Goal: Task Accomplishment & Management: Use online tool/utility

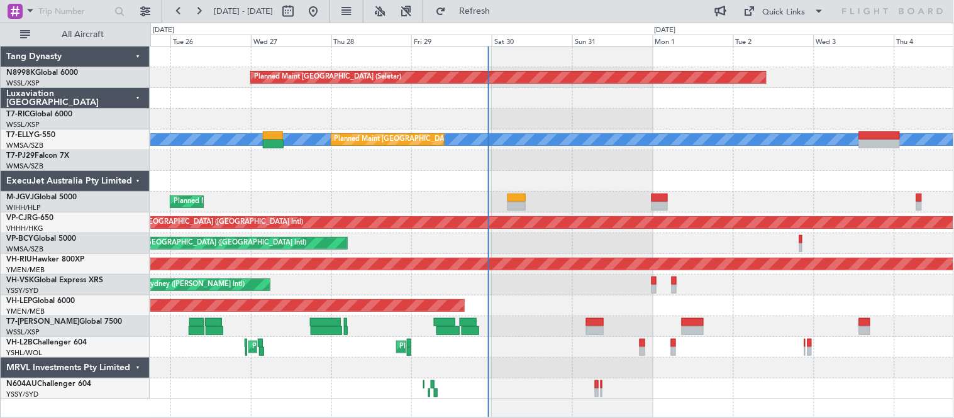
click at [557, 157] on div at bounding box center [552, 160] width 804 height 21
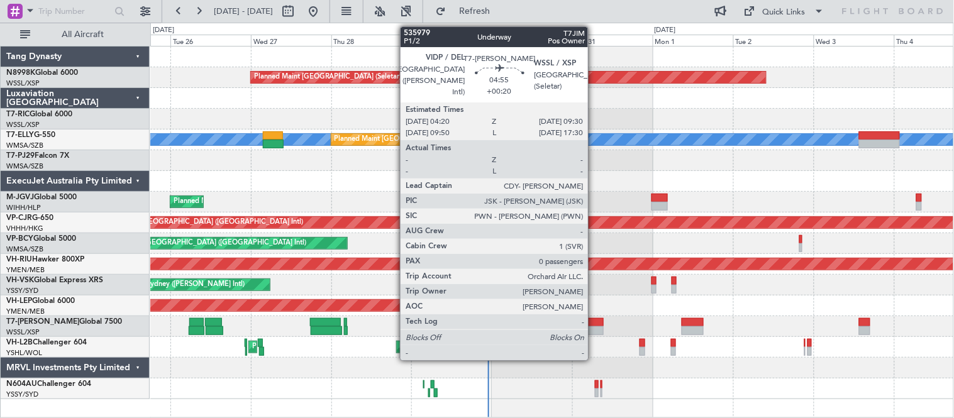
click at [594, 328] on div at bounding box center [595, 330] width 18 height 9
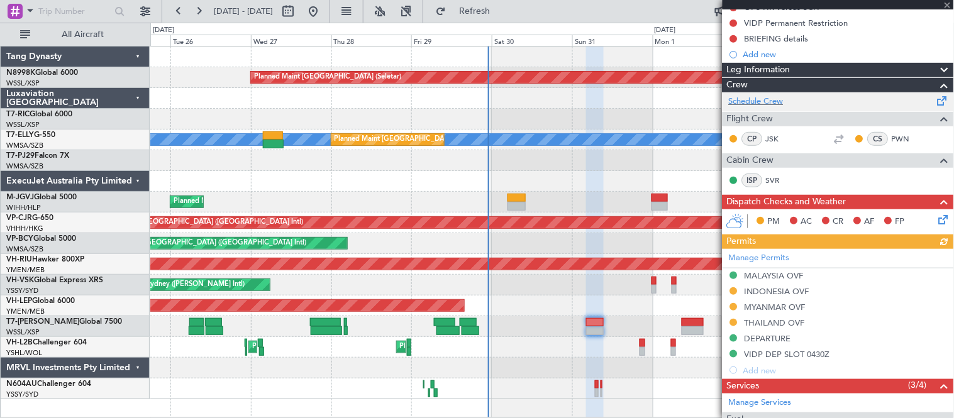
scroll to position [140, 0]
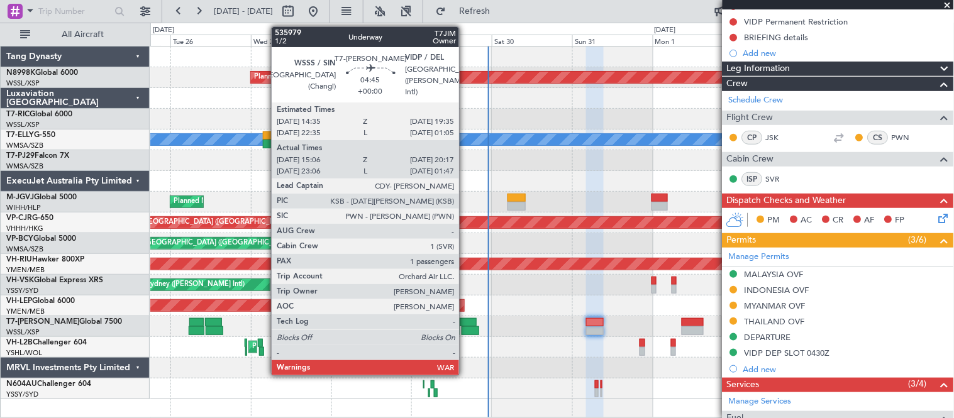
click at [465, 318] on div at bounding box center [468, 322] width 17 height 9
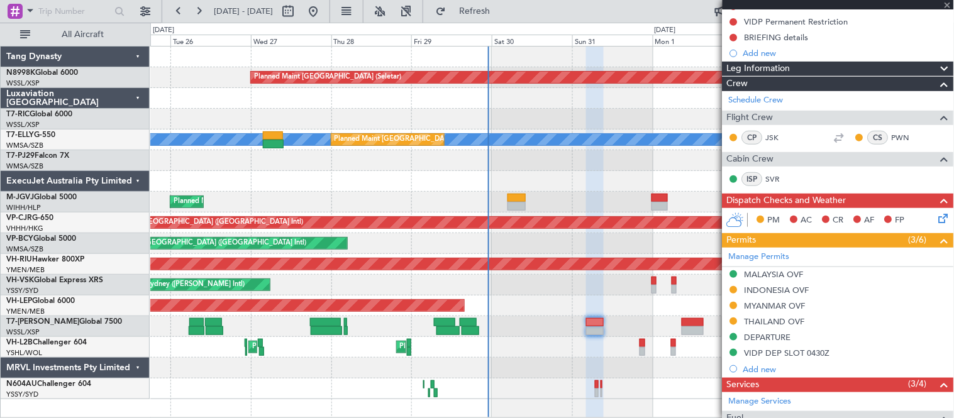
type input "15:16"
type input "20:12"
type input "1"
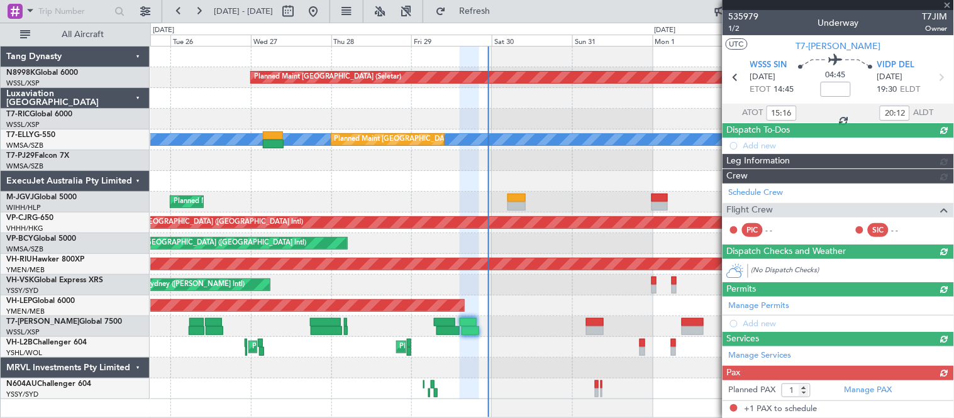
scroll to position [0, 0]
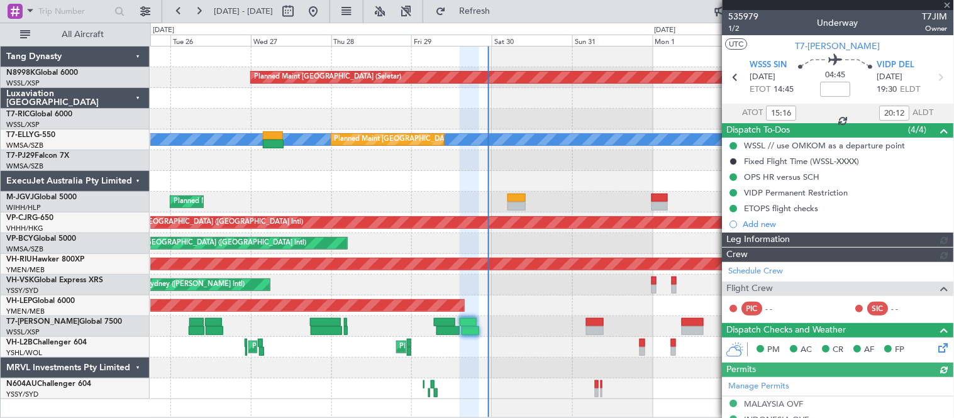
type input "[PERSON_NAME] (LEU)"
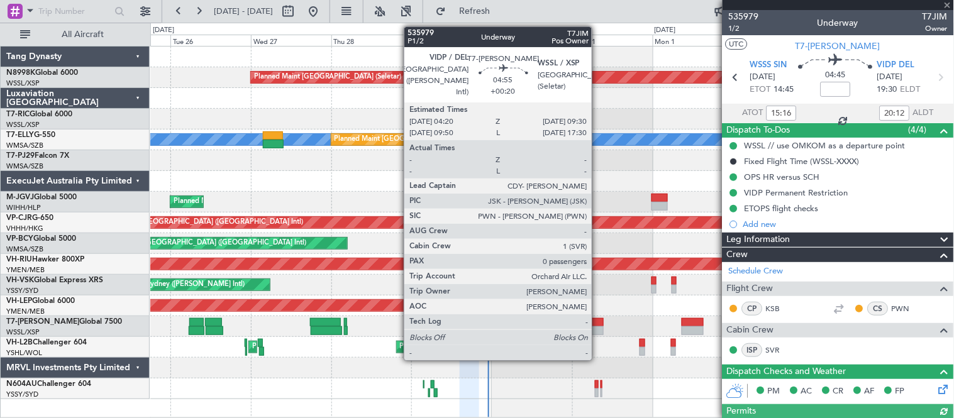
click at [598, 324] on div at bounding box center [595, 322] width 18 height 9
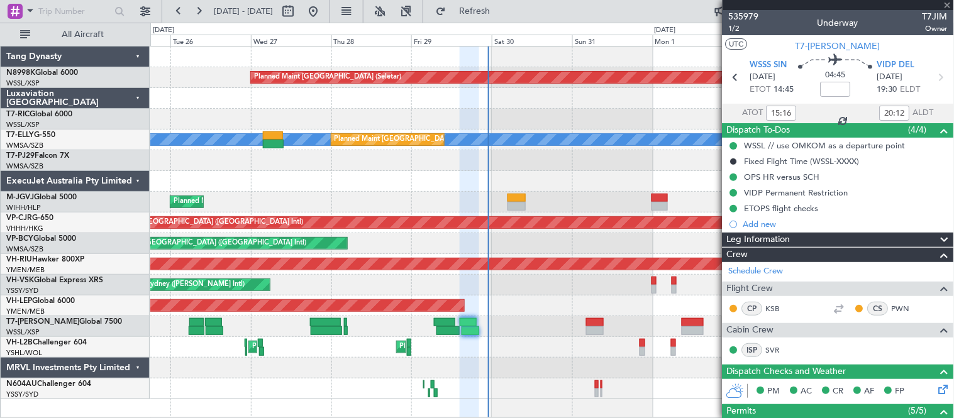
type input "+00:20"
type input "0"
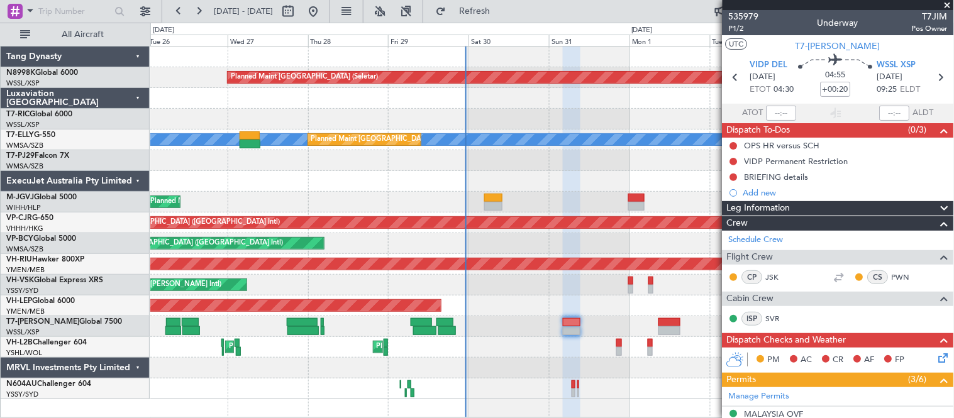
click at [670, 303] on div "Unplanned Maint Wichita (Wichita Mid-continent)" at bounding box center [552, 306] width 804 height 21
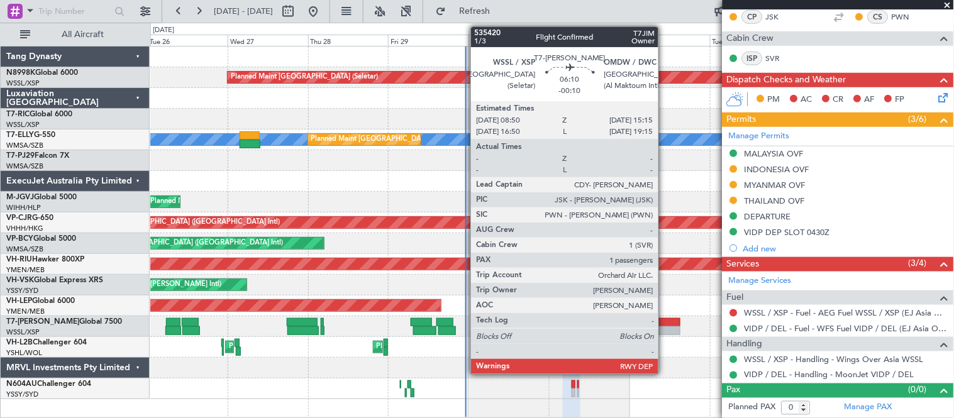
click at [665, 325] on div at bounding box center [669, 322] width 22 height 9
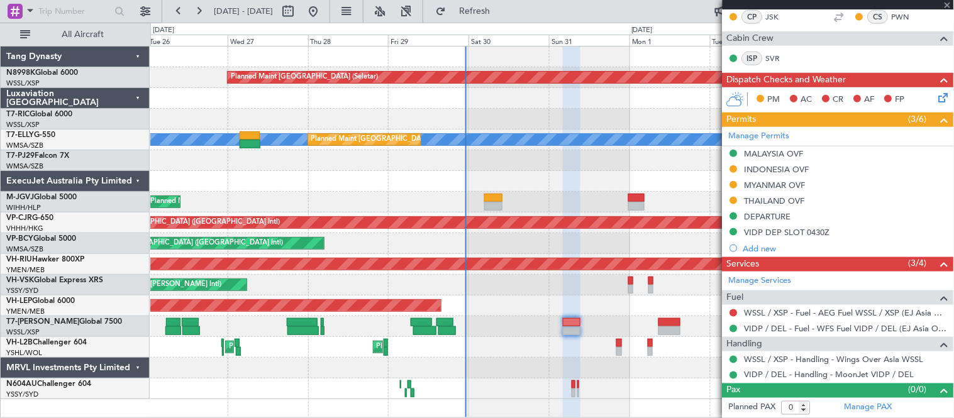
type input "-00:10"
type input "1"
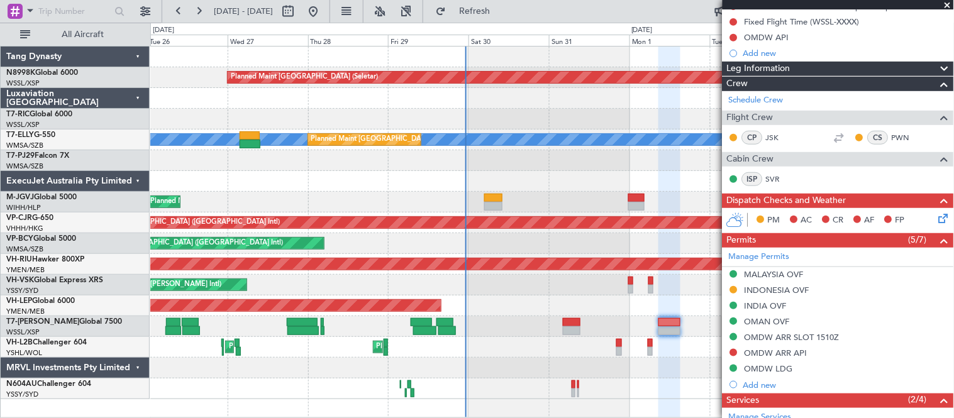
scroll to position [0, 0]
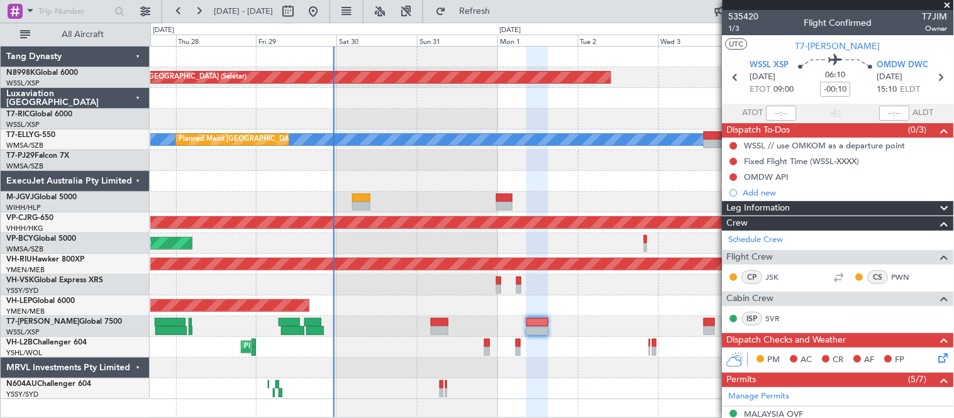
click at [545, 293] on div "No Crew Unplanned Maint Sydney ([PERSON_NAME] Intl)" at bounding box center [552, 285] width 804 height 21
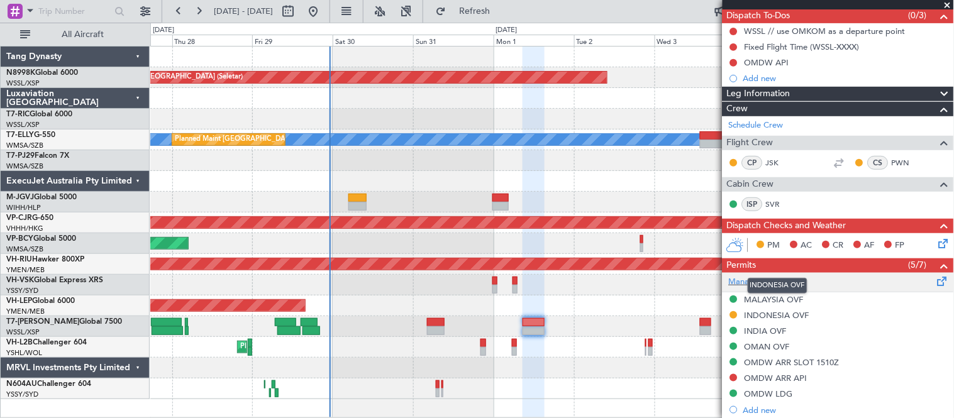
scroll to position [96, 0]
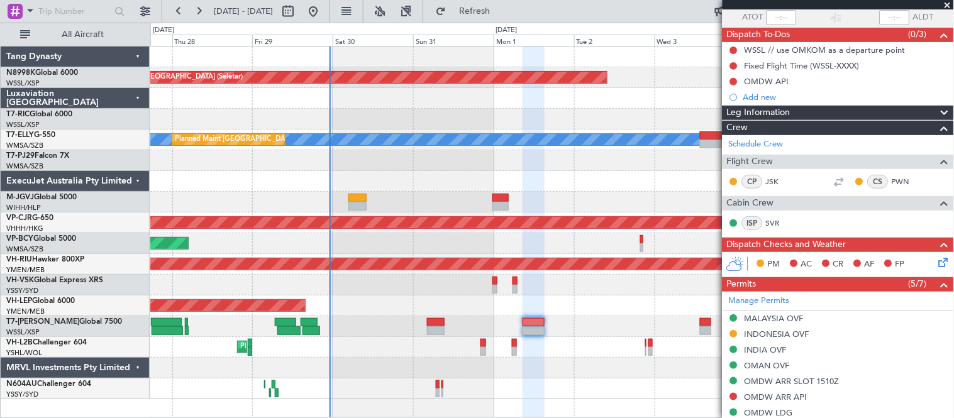
click at [498, 165] on div at bounding box center [552, 160] width 804 height 21
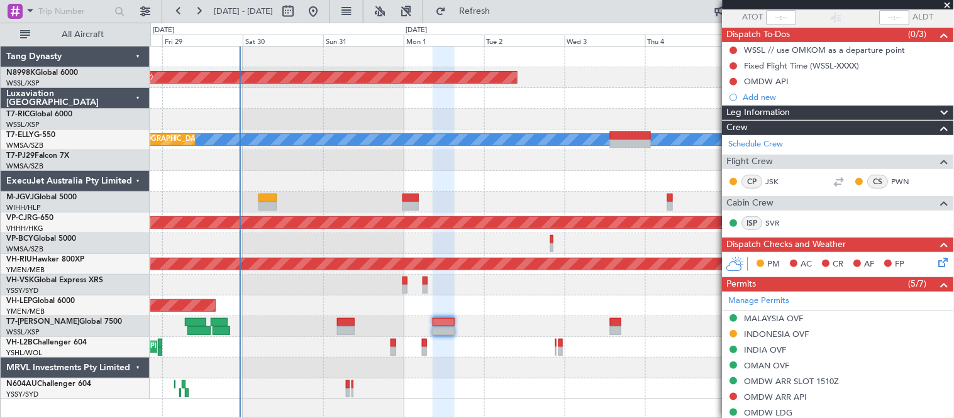
click at [487, 205] on div "Planned Maint [GEOGRAPHIC_DATA] (Halim Intl)" at bounding box center [552, 202] width 804 height 21
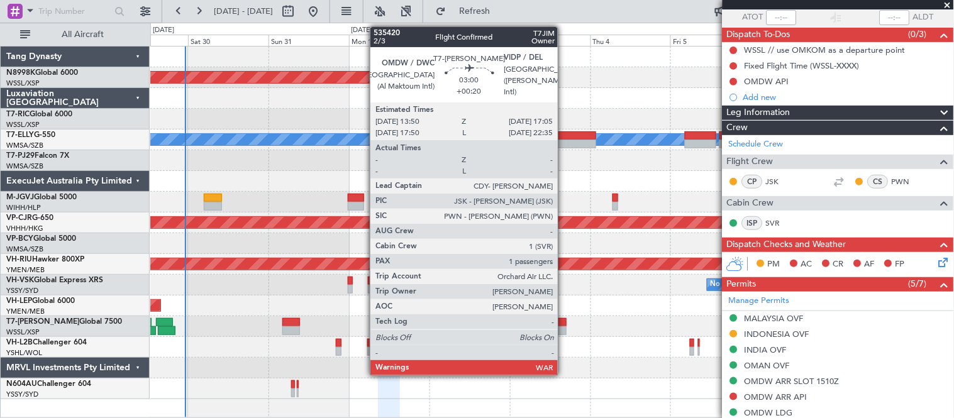
click at [564, 324] on div at bounding box center [560, 322] width 11 height 9
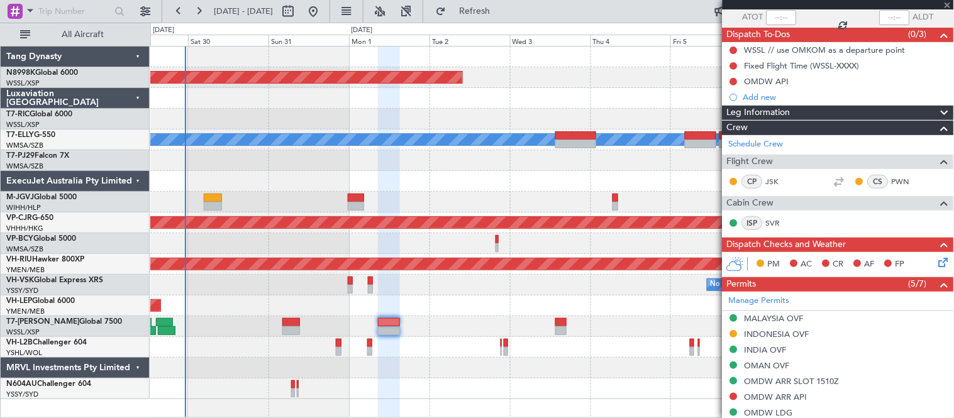
type input "+00:20"
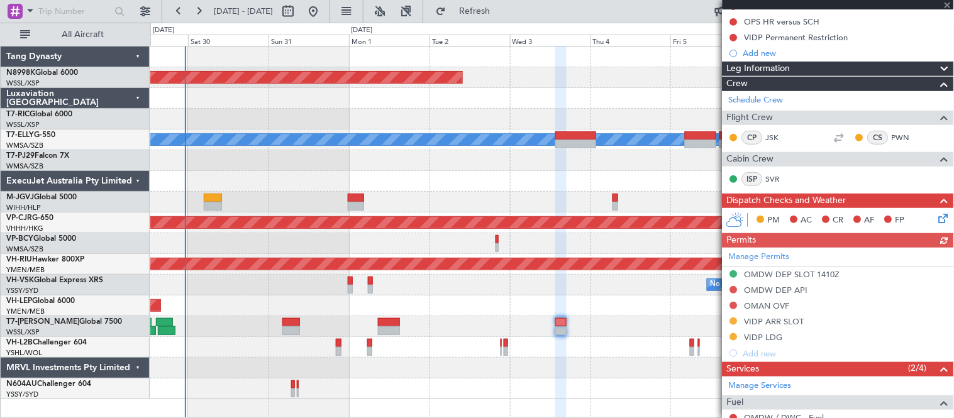
scroll to position [209, 0]
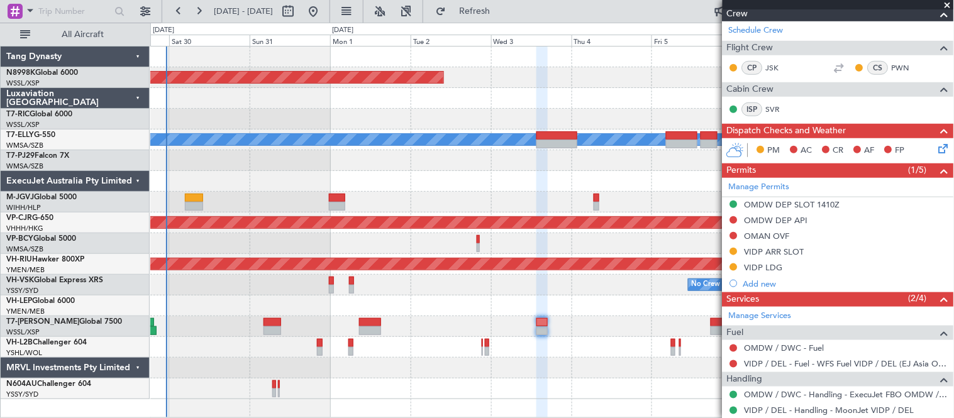
click at [635, 168] on div "Planned Maint [GEOGRAPHIC_DATA] (Seletar) [PERSON_NAME] Planned Maint [GEOGRAPH…" at bounding box center [552, 223] width 804 height 353
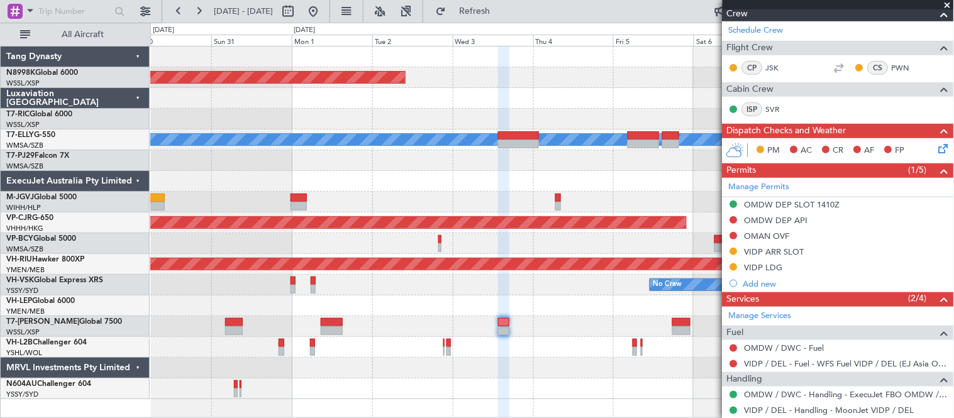
click at [512, 178] on div at bounding box center [552, 181] width 804 height 21
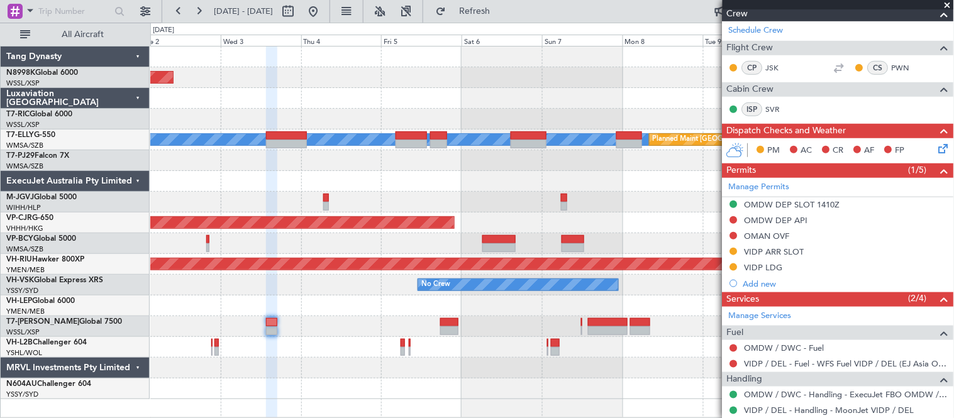
click at [451, 151] on div at bounding box center [552, 160] width 804 height 21
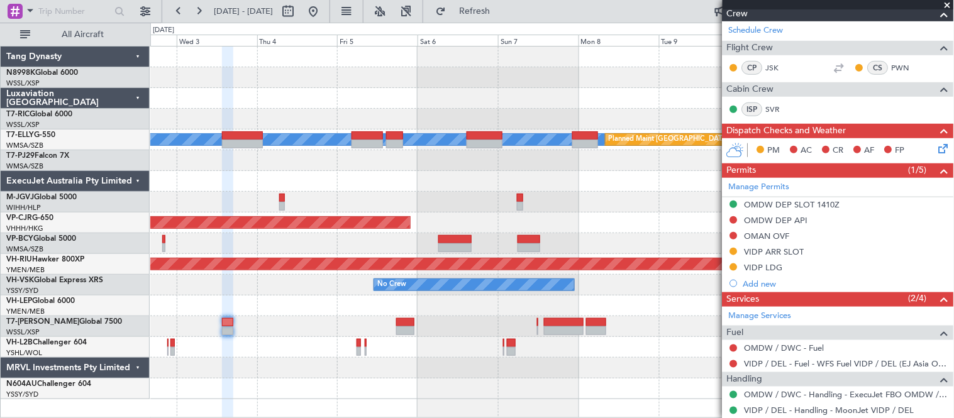
click at [538, 324] on div at bounding box center [552, 326] width 804 height 21
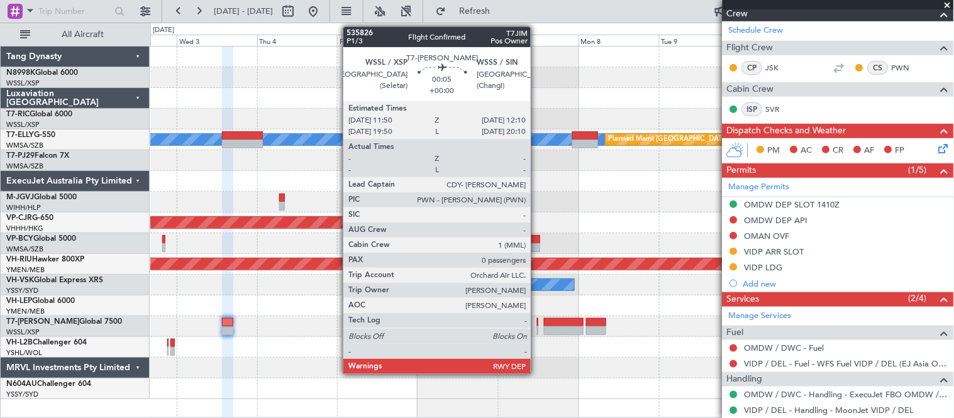
click at [537, 329] on div at bounding box center [537, 330] width 1 height 9
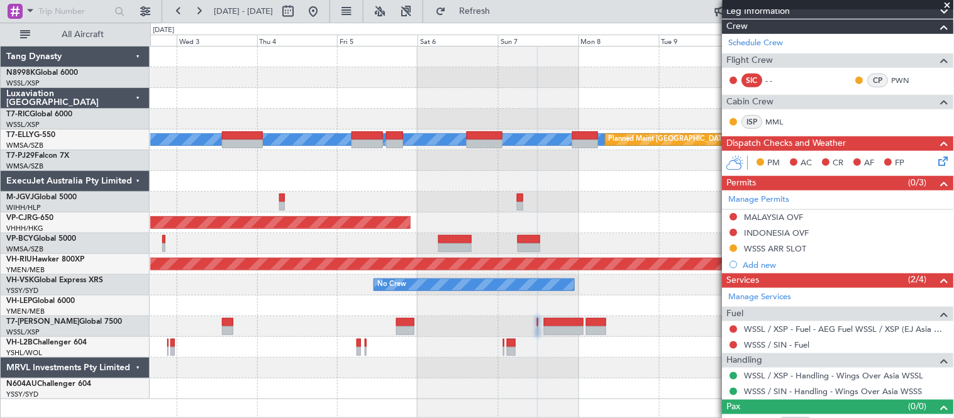
scroll to position [197, 0]
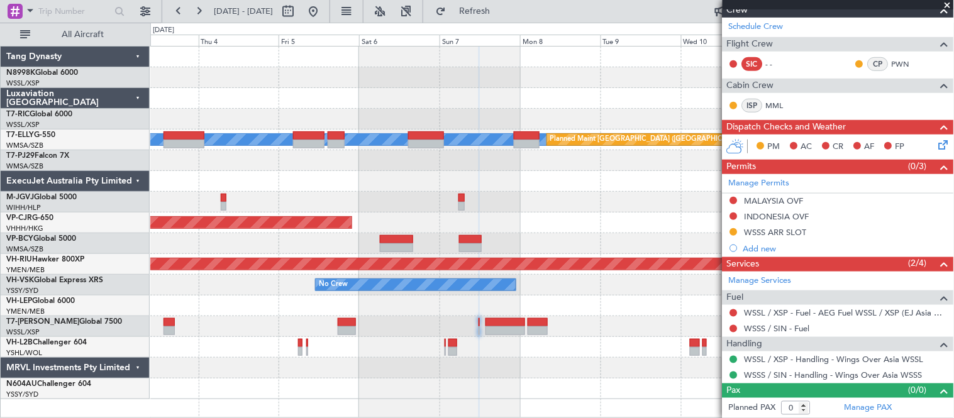
click at [552, 199] on div at bounding box center [552, 202] width 804 height 21
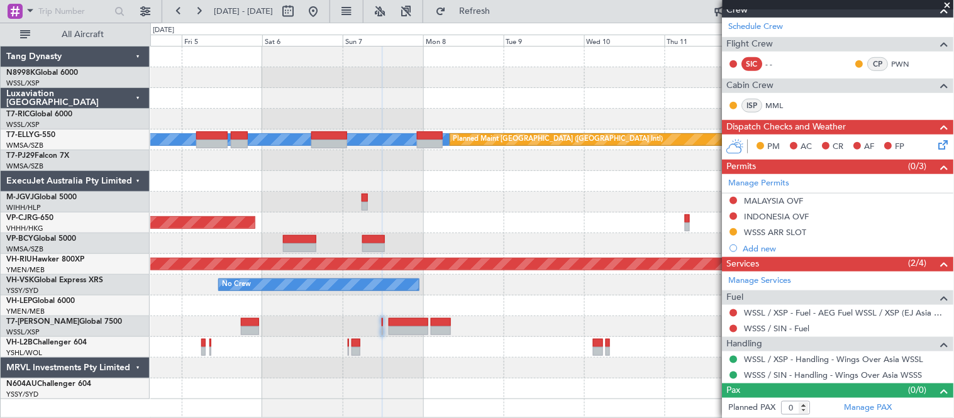
click at [504, 197] on div at bounding box center [552, 202] width 804 height 21
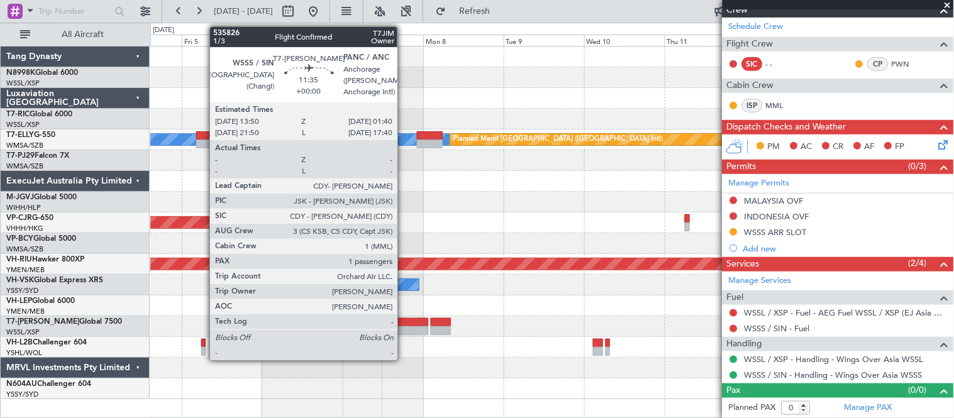
click at [407, 321] on div at bounding box center [409, 322] width 40 height 9
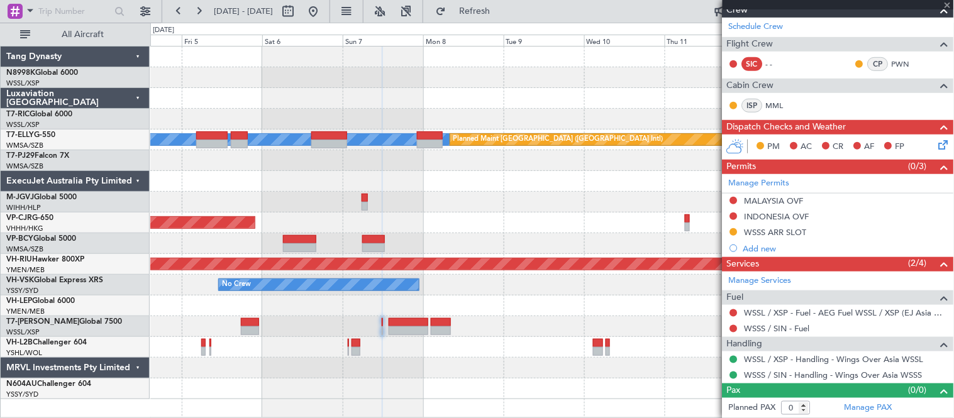
type input "1"
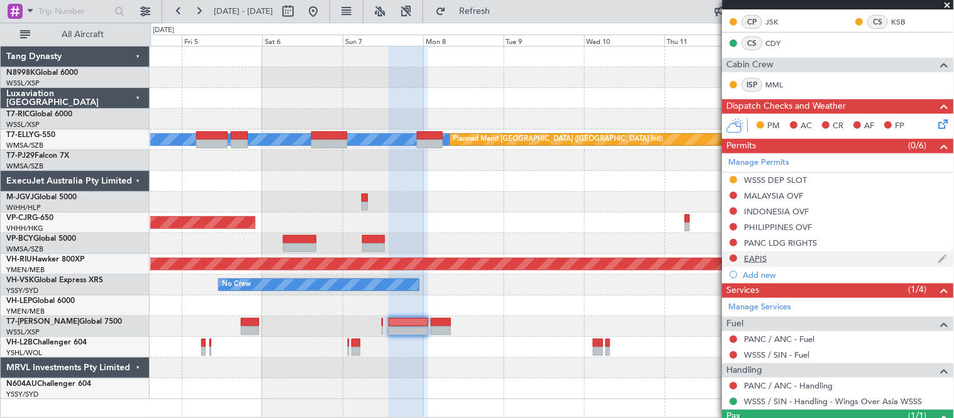
scroll to position [0, 0]
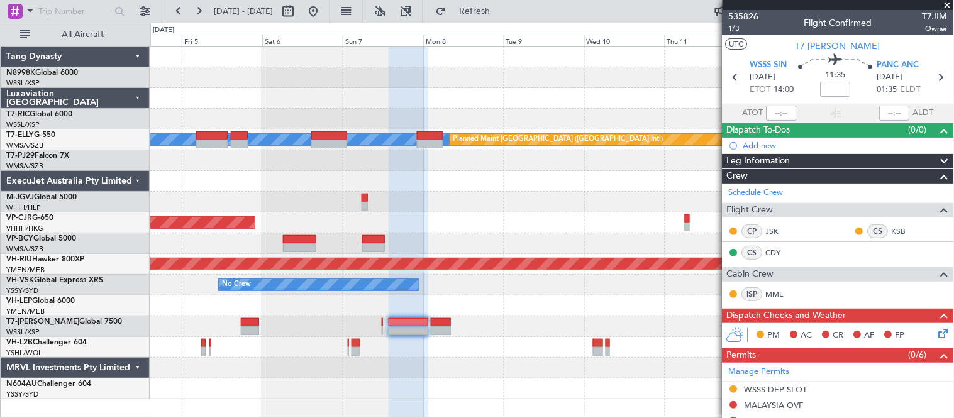
click at [650, 115] on div at bounding box center [552, 119] width 804 height 21
click at [607, 33] on div "0 0 Thu 4 Fri 5 Sat 6 Sun 7 Mon 8 Tue 9 [DATE] Thu 11 Fri 12 Sat 13 Sun 14" at bounding box center [552, 34] width 803 height 23
click at [576, 165] on div at bounding box center [552, 160] width 804 height 21
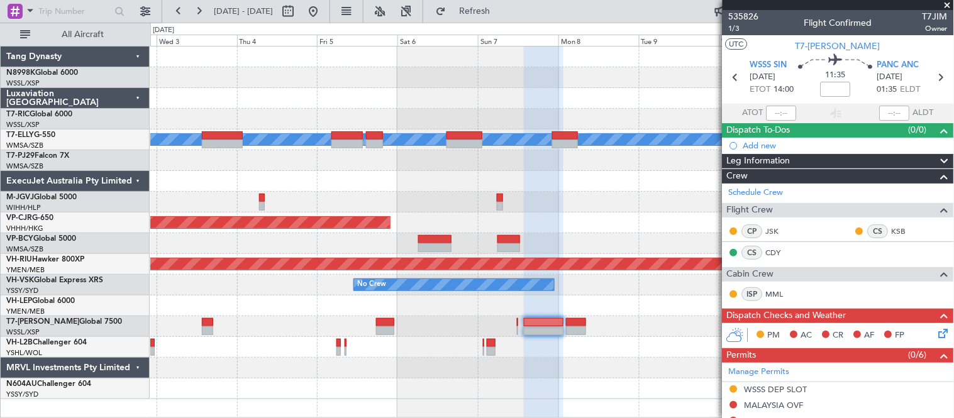
click at [654, 160] on div at bounding box center [552, 160] width 804 height 21
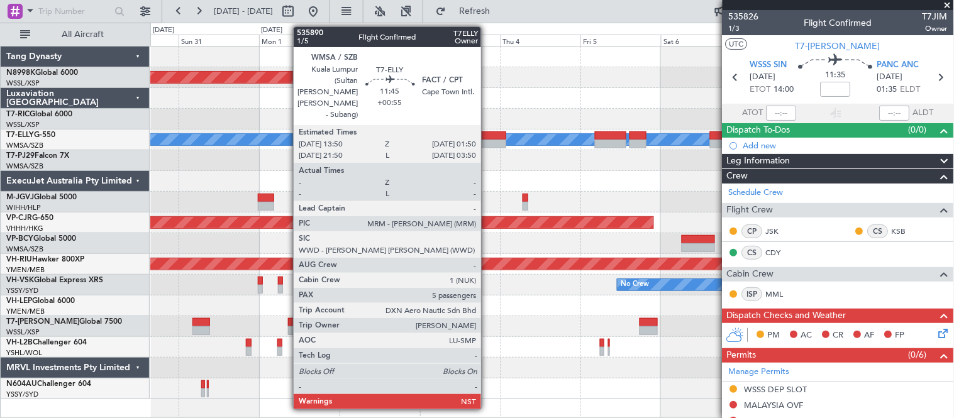
click at [487, 140] on div at bounding box center [485, 144] width 40 height 9
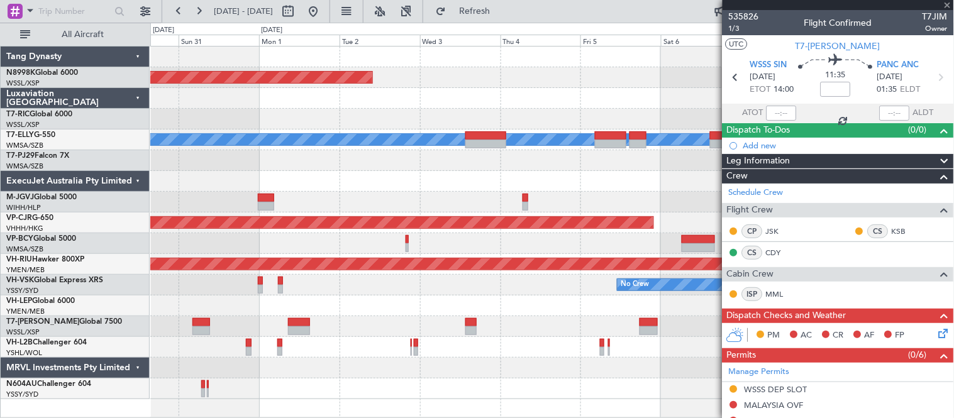
type input "+00:55"
type input "5"
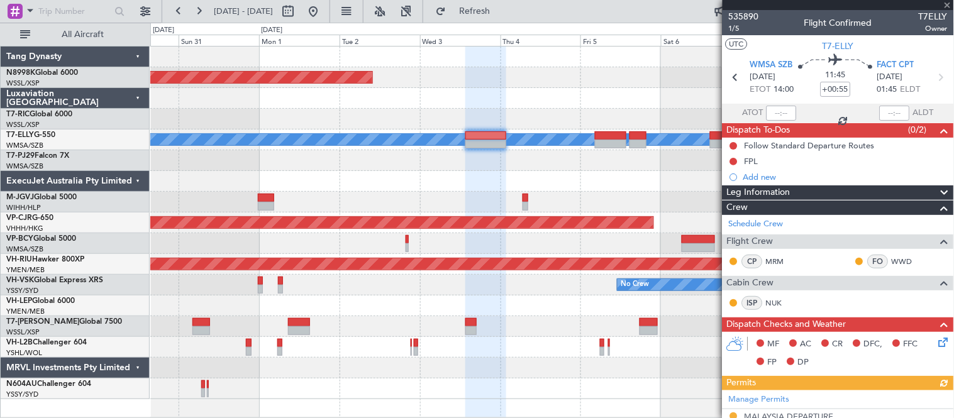
scroll to position [209, 0]
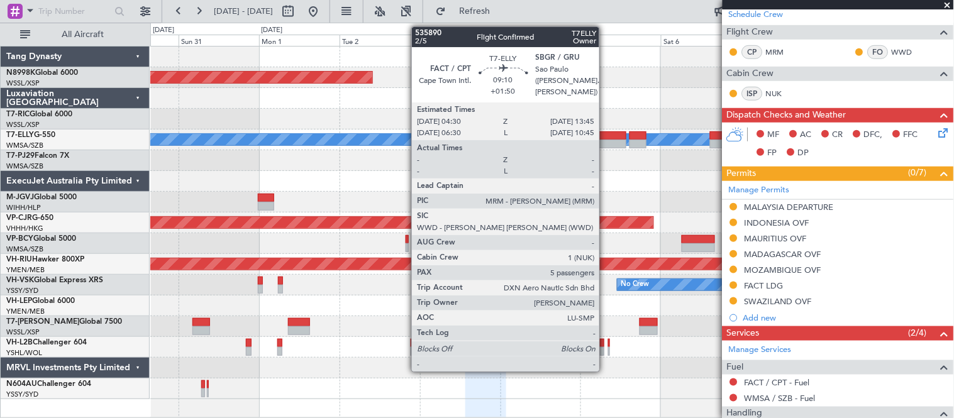
click at [606, 148] on div at bounding box center [610, 144] width 31 height 9
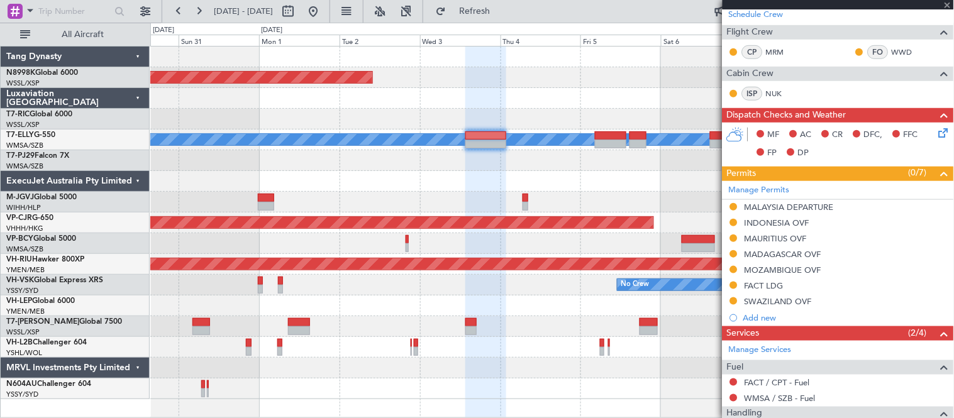
scroll to position [0, 0]
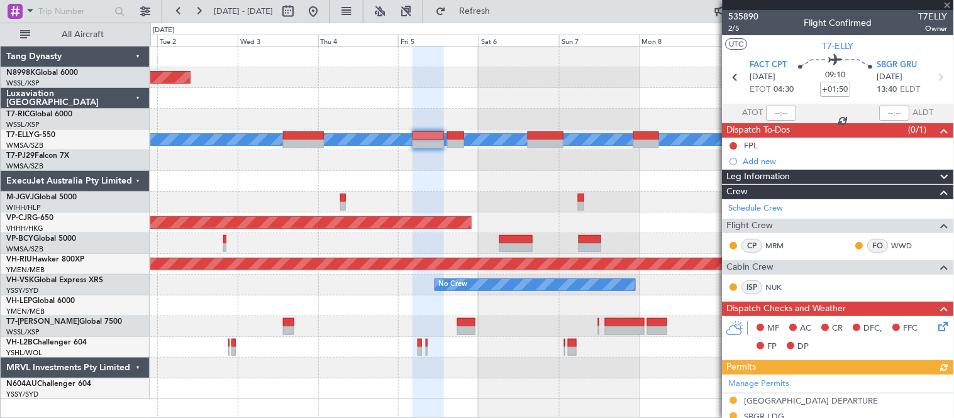
click at [465, 94] on div "Planned Maint [GEOGRAPHIC_DATA] (Seletar) Planned Maint [GEOGRAPHIC_DATA] ([GEO…" at bounding box center [552, 223] width 804 height 353
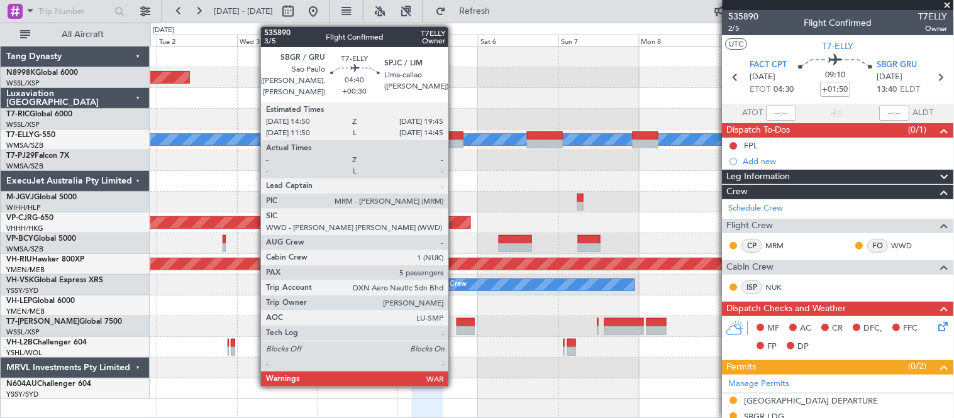
click at [455, 147] on div at bounding box center [454, 144] width 17 height 9
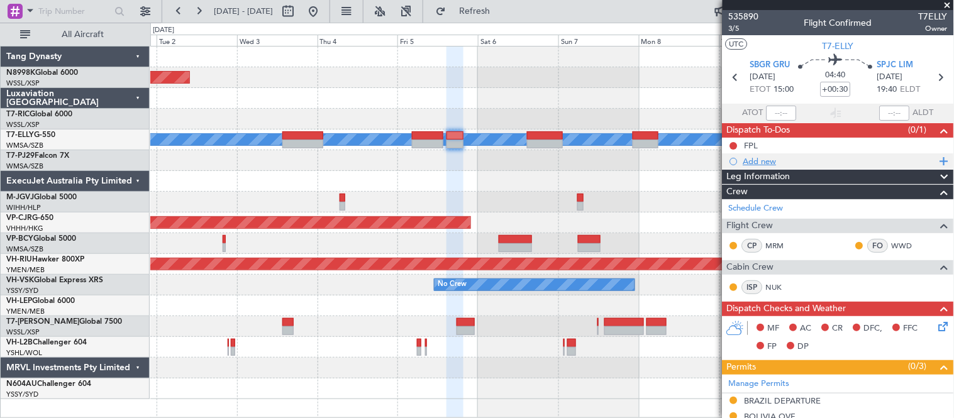
scroll to position [140, 0]
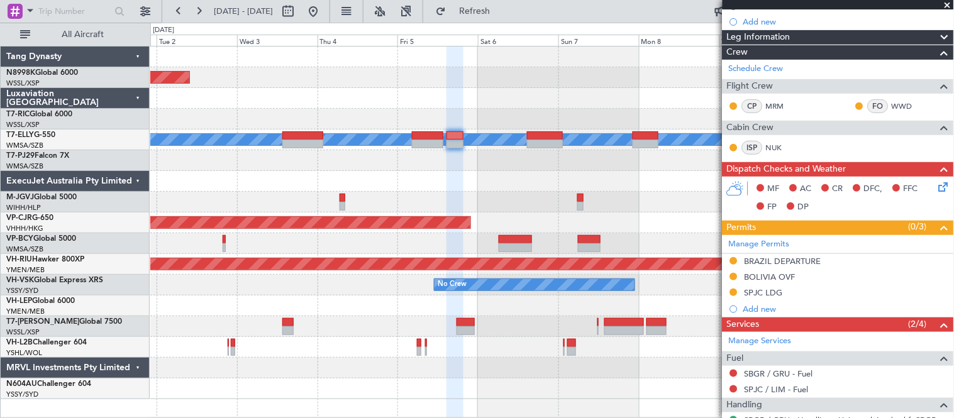
click at [535, 128] on div at bounding box center [552, 119] width 804 height 21
click at [536, 135] on div at bounding box center [545, 135] width 36 height 9
type input "+00:15"
type input "0"
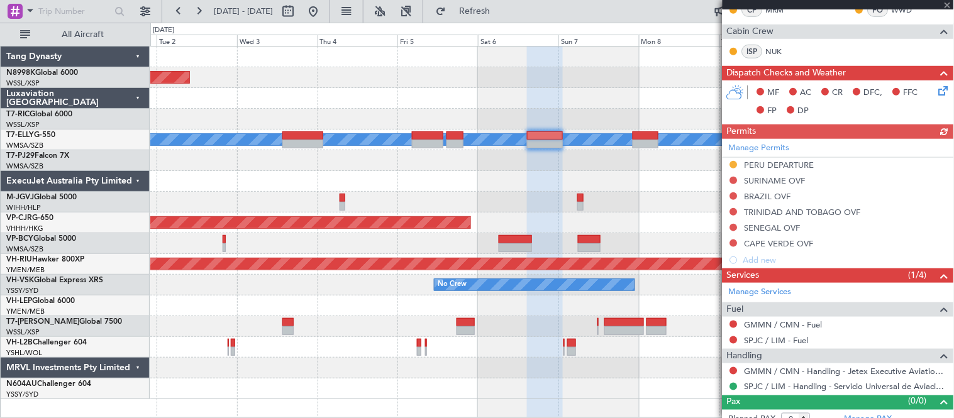
scroll to position [248, 0]
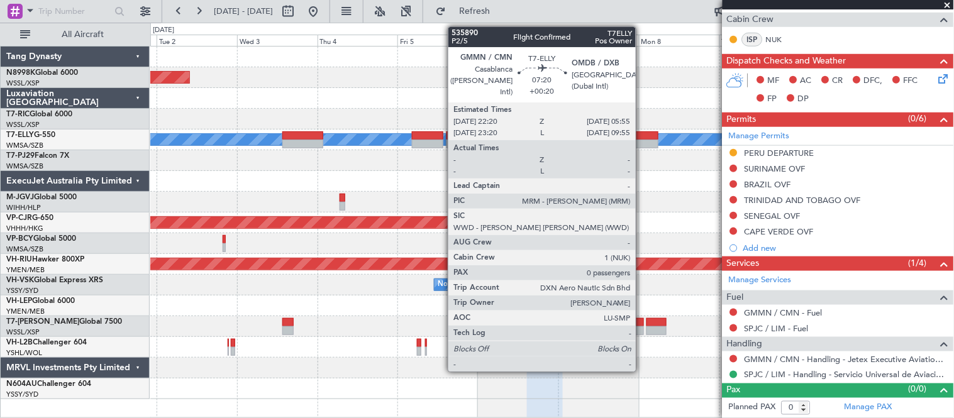
click at [642, 135] on div at bounding box center [646, 135] width 26 height 9
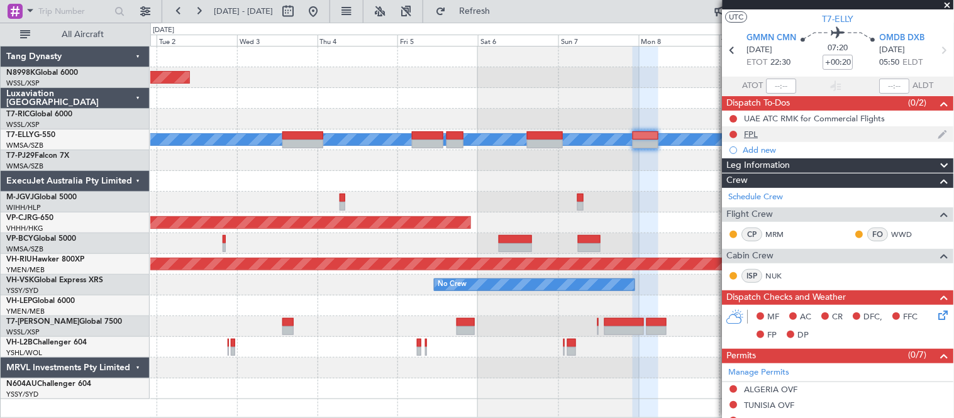
scroll to position [0, 0]
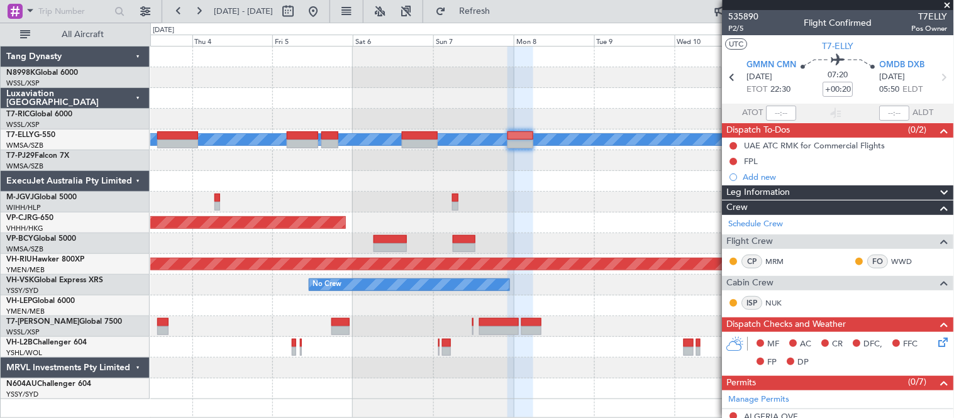
click at [545, 177] on div "Planned Maint [GEOGRAPHIC_DATA] (Seletar) Planned Maint [GEOGRAPHIC_DATA] ([GEO…" at bounding box center [552, 223] width 804 height 353
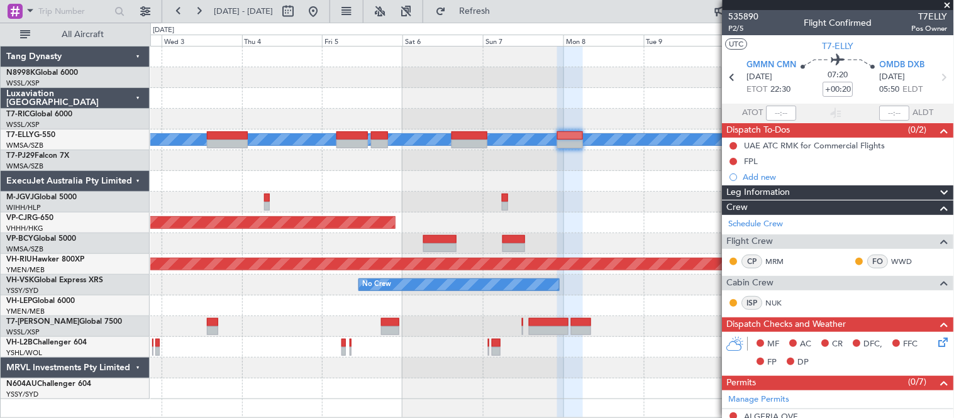
click at [632, 160] on div at bounding box center [552, 160] width 804 height 21
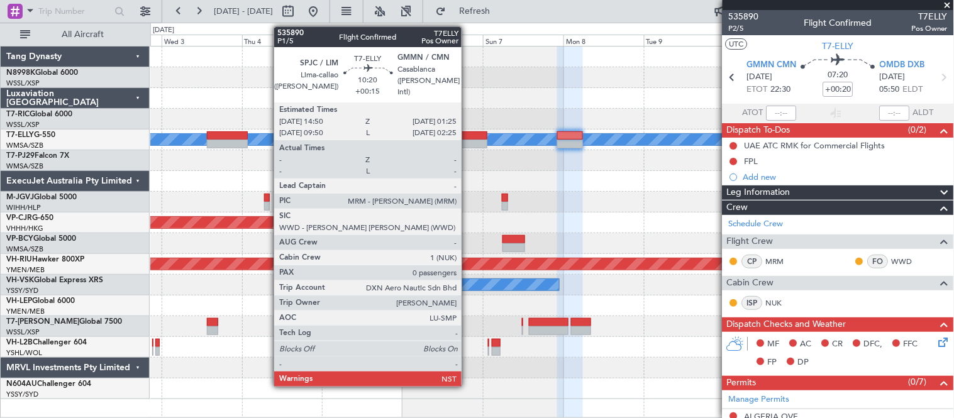
click at [467, 138] on div at bounding box center [469, 135] width 36 height 9
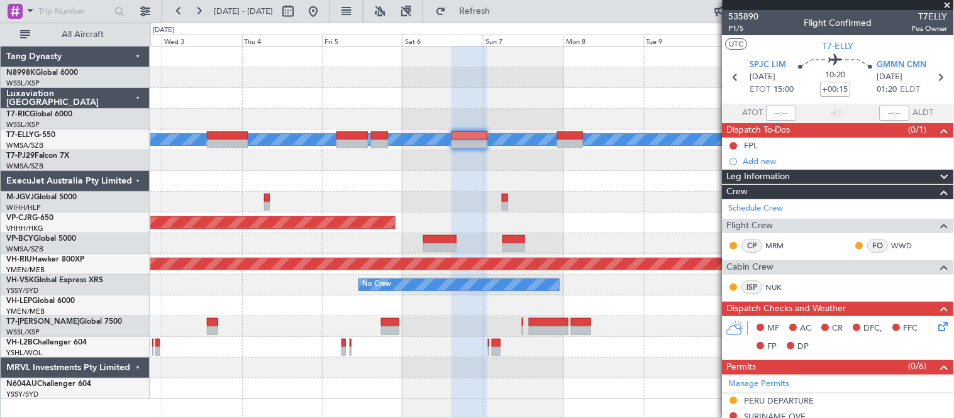
click at [524, 158] on div at bounding box center [552, 160] width 804 height 21
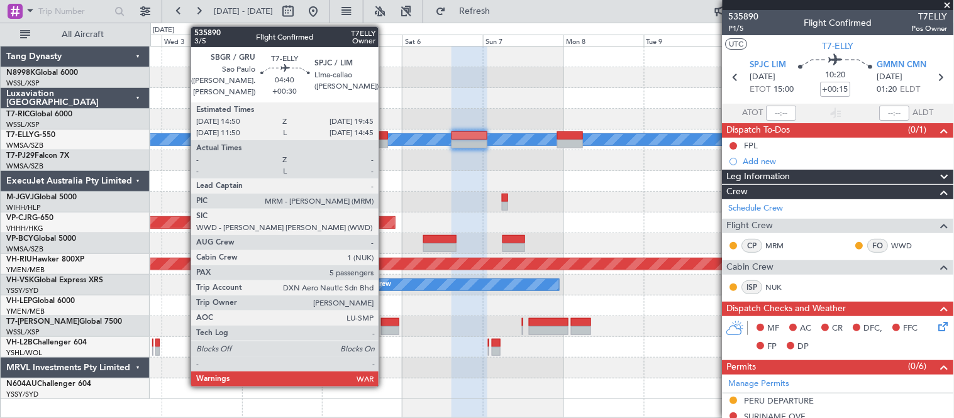
click at [385, 133] on div at bounding box center [379, 135] width 17 height 9
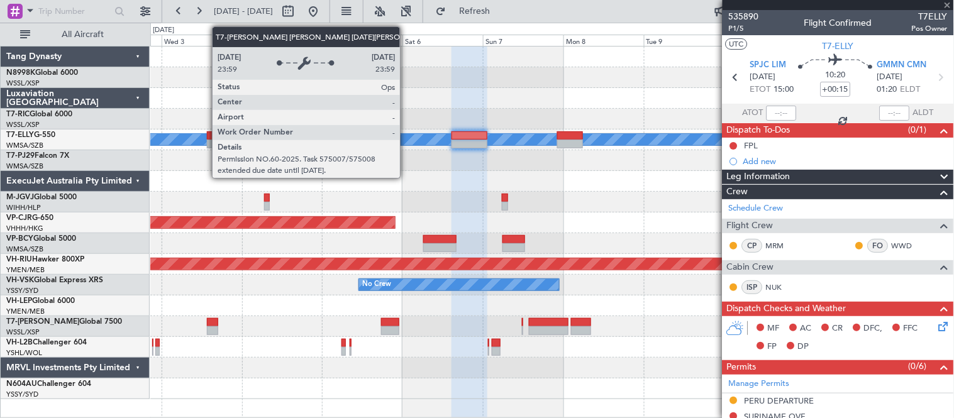
type input "+00:30"
type input "5"
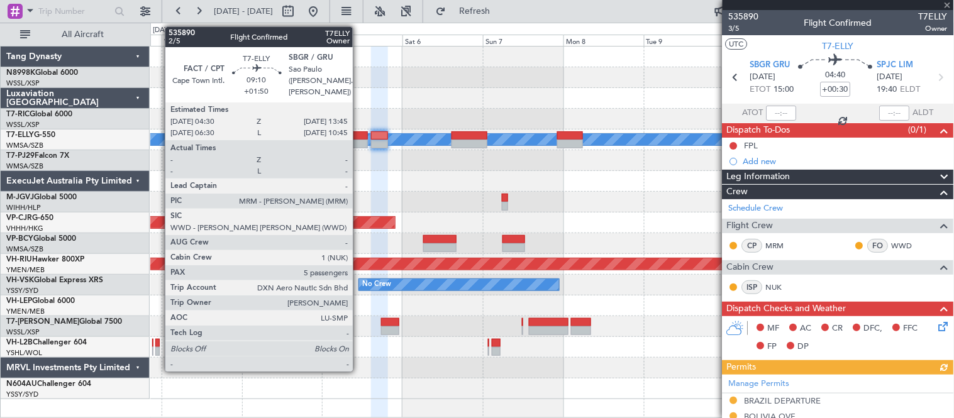
click at [359, 138] on div at bounding box center [351, 135] width 31 height 9
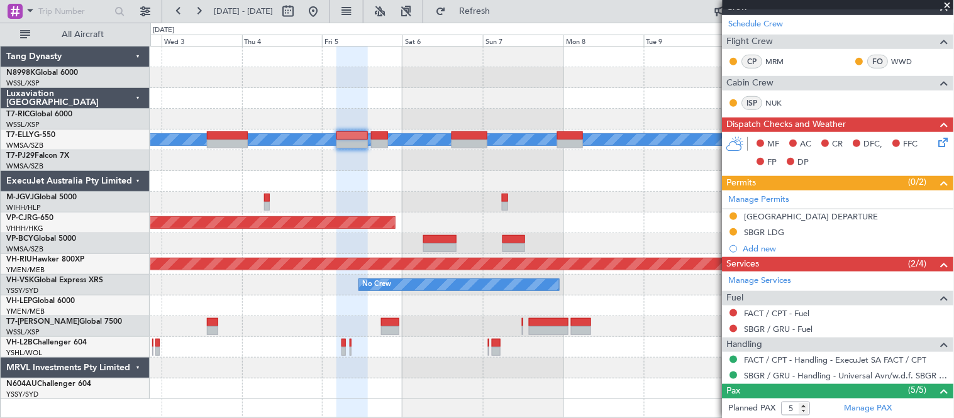
scroll to position [209, 0]
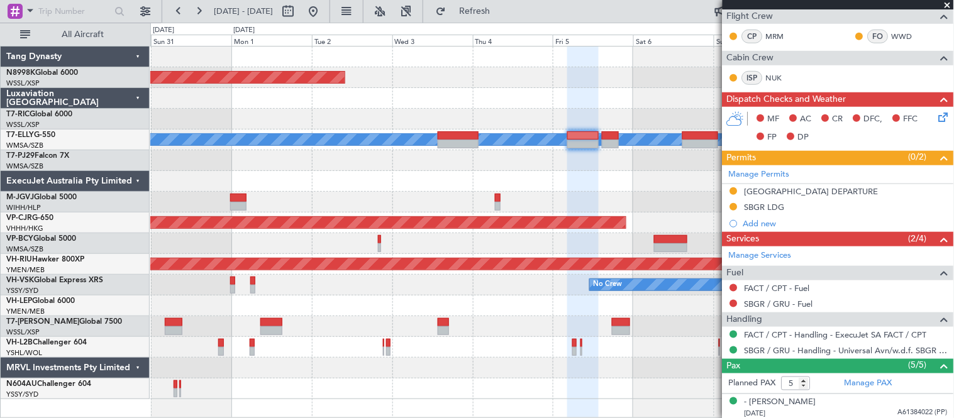
click at [489, 116] on div at bounding box center [552, 119] width 804 height 21
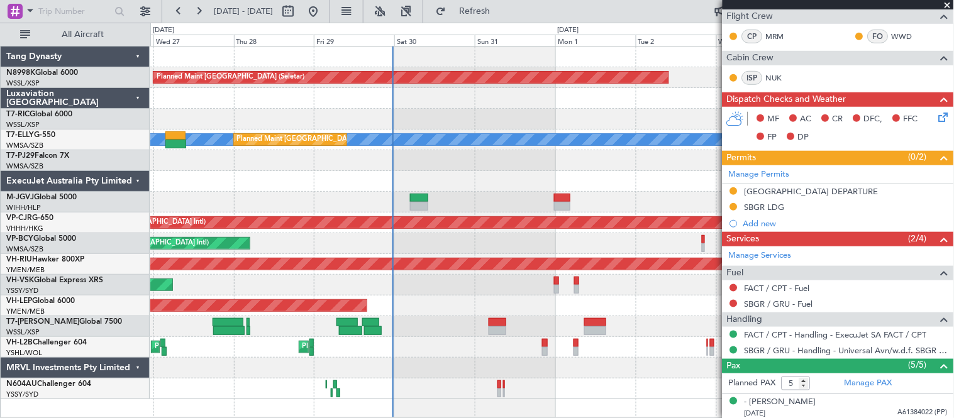
click at [508, 116] on div "Planned Maint [GEOGRAPHIC_DATA] (Seletar) [PERSON_NAME] Planned Maint [GEOGRAPH…" at bounding box center [552, 223] width 804 height 353
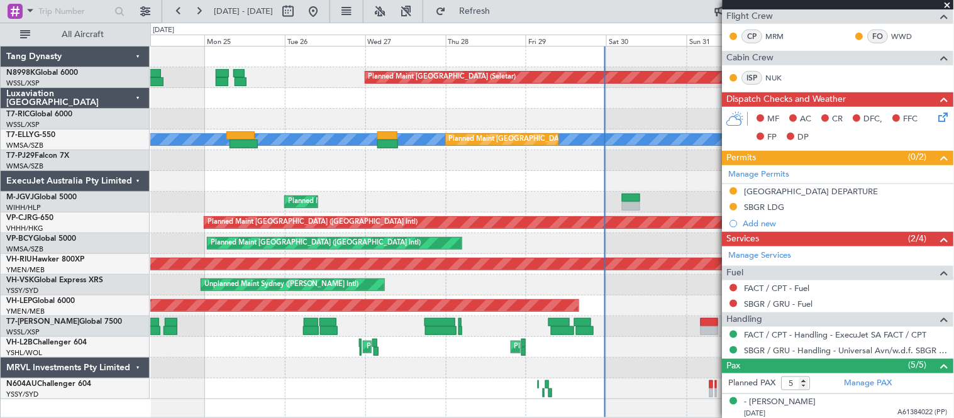
click at [570, 112] on div at bounding box center [552, 119] width 804 height 21
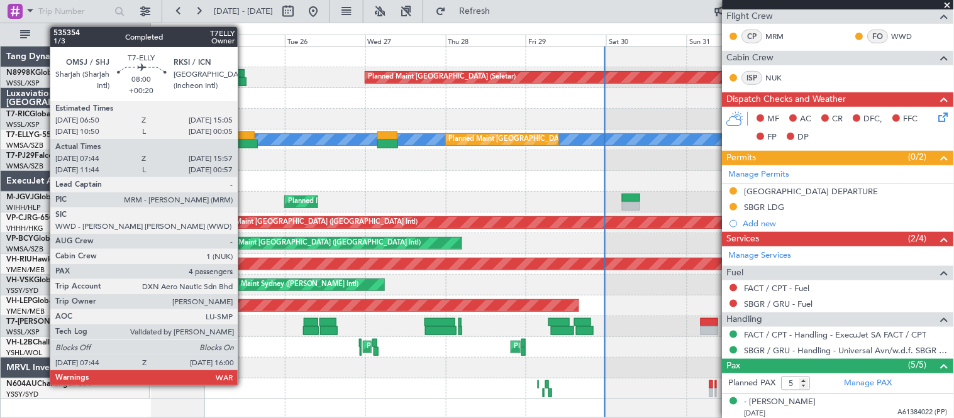
click at [244, 140] on div at bounding box center [244, 144] width 28 height 9
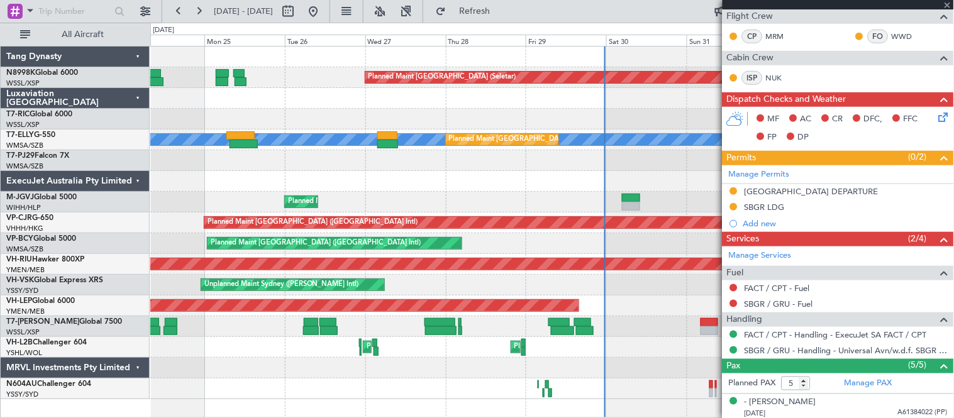
type input "+00:20"
type input "07:54"
type input "15:52"
type input "4"
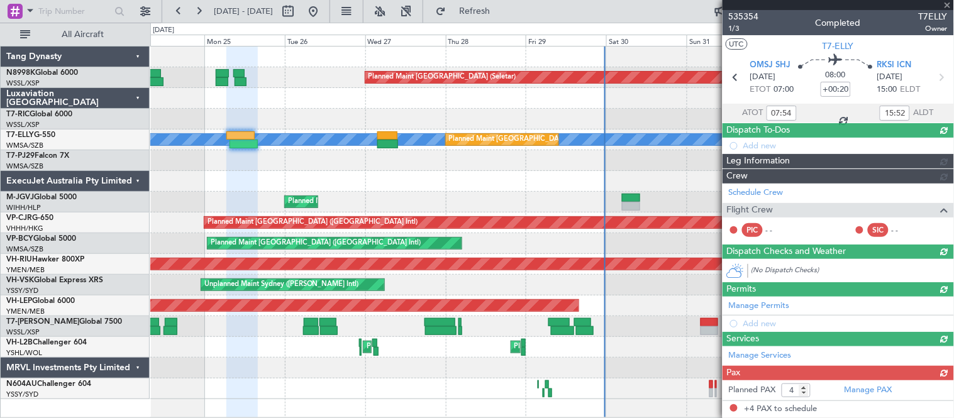
scroll to position [0, 0]
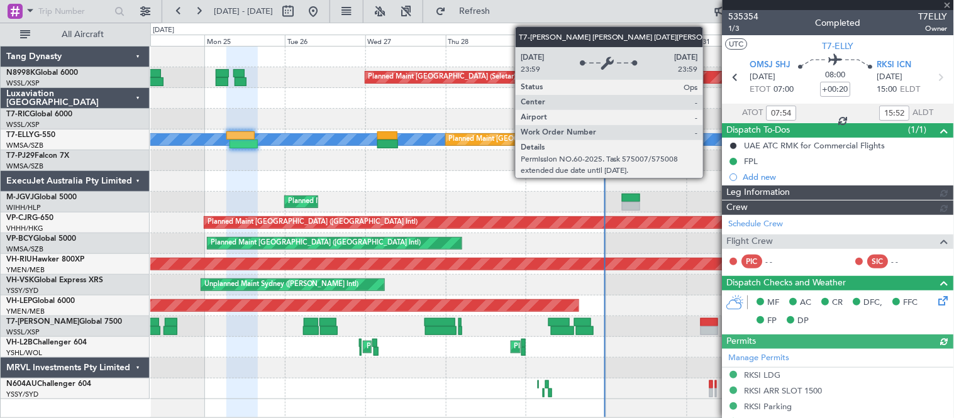
type input "[PERSON_NAME] (KYA)"
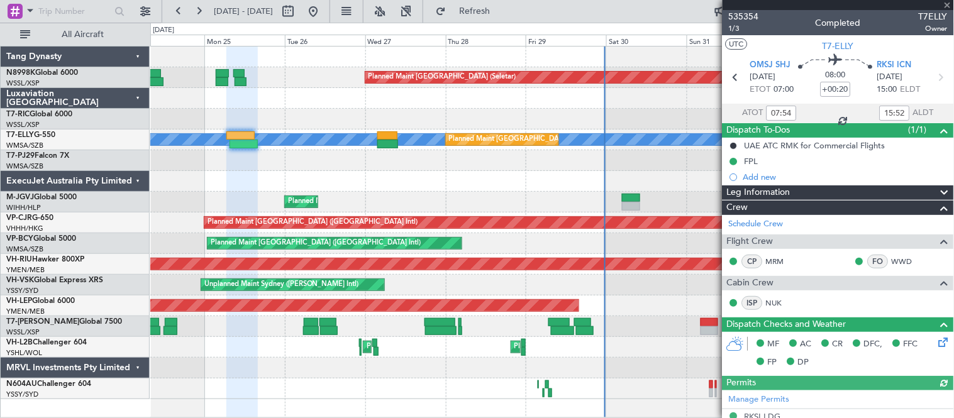
click at [304, 90] on div at bounding box center [552, 98] width 804 height 21
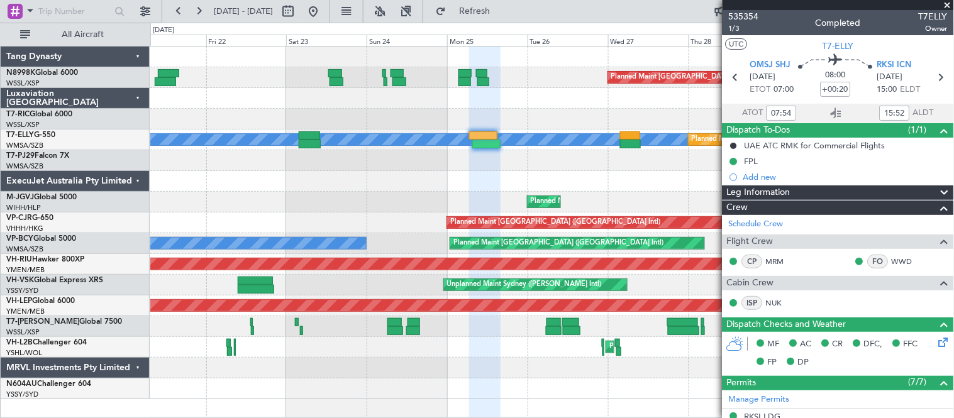
click at [606, 127] on div "Planned Maint [GEOGRAPHIC_DATA] (Seletar) [PERSON_NAME] Planned Maint [GEOGRAPH…" at bounding box center [552, 223] width 804 height 353
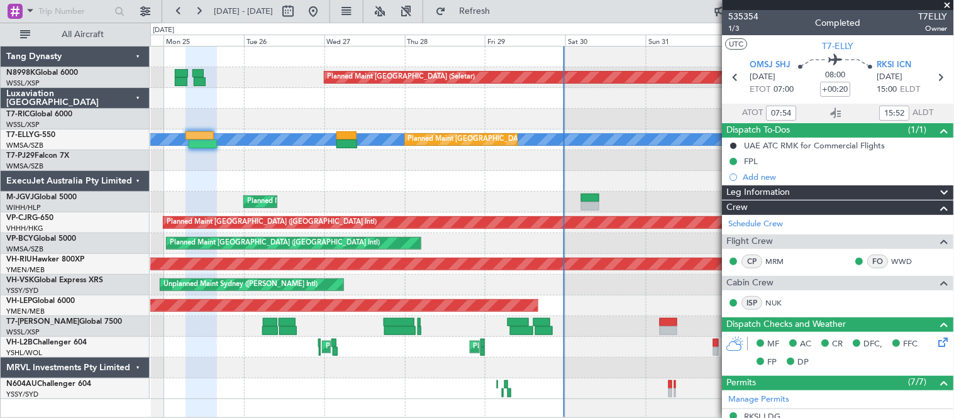
click at [228, 110] on div "Planned Maint [GEOGRAPHIC_DATA] (Seletar) [PERSON_NAME] Planned Maint [GEOGRAPH…" at bounding box center [552, 223] width 804 height 353
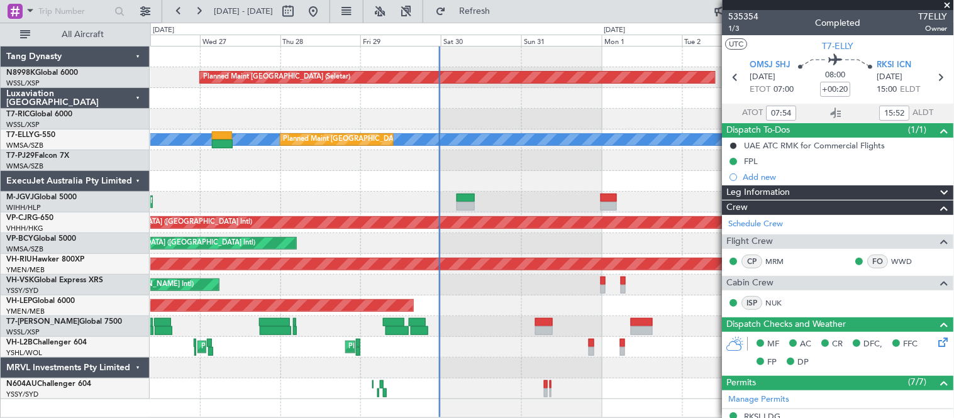
click at [530, 106] on div at bounding box center [552, 98] width 804 height 21
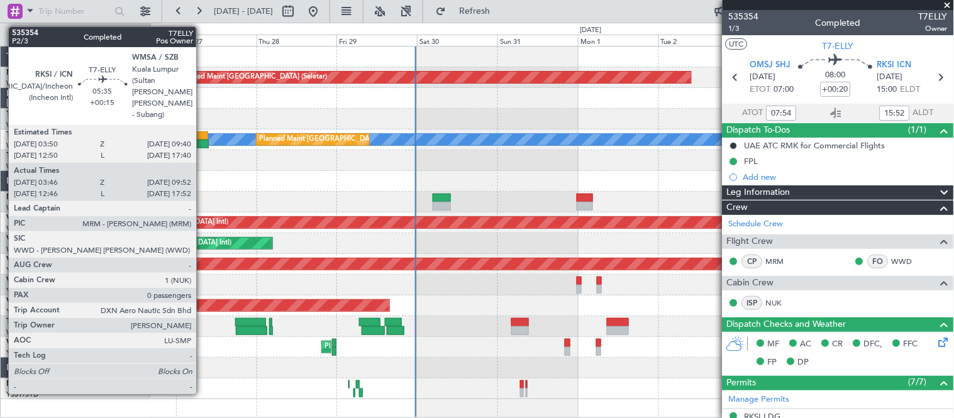
click at [202, 131] on div at bounding box center [198, 135] width 20 height 9
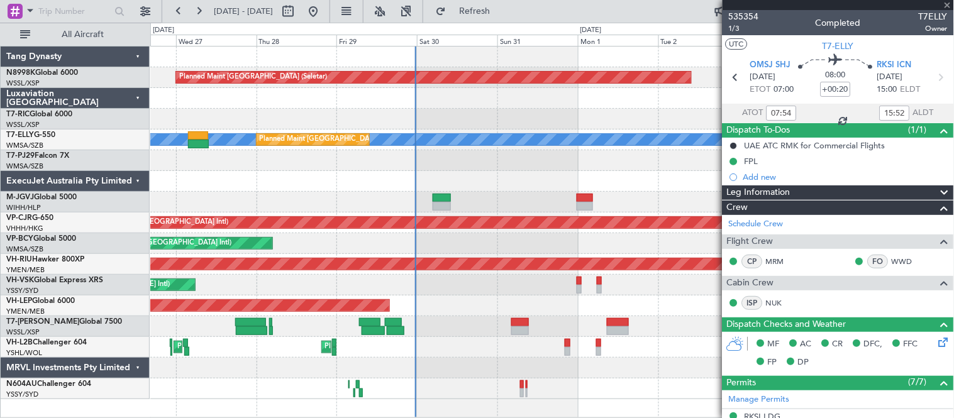
type input "+00:15"
type input "03:56"
type input "09:47"
type input "0"
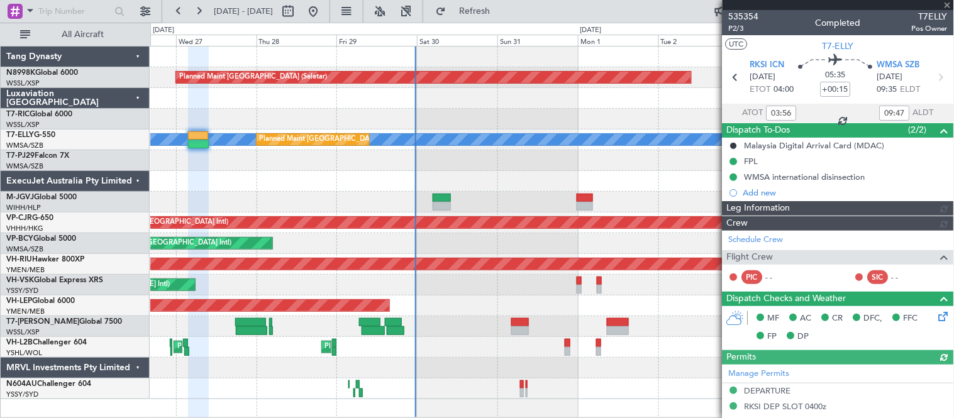
type input "[PERSON_NAME] (KYA)"
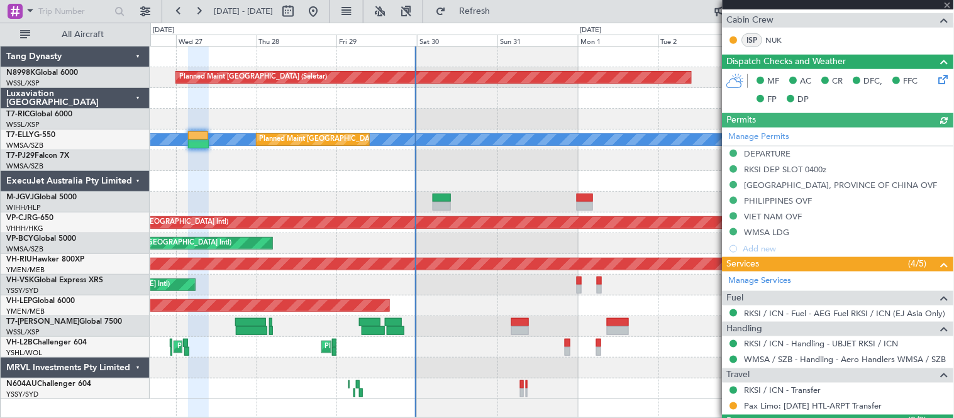
scroll to position [279, 0]
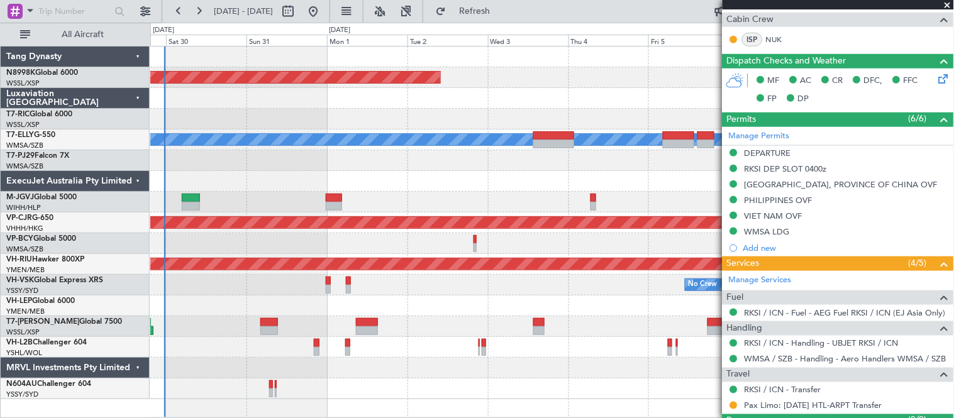
click at [241, 131] on div "Planned Maint [GEOGRAPHIC_DATA] (Seletar) [PERSON_NAME] Planned Maint [GEOGRAPH…" at bounding box center [552, 223] width 804 height 353
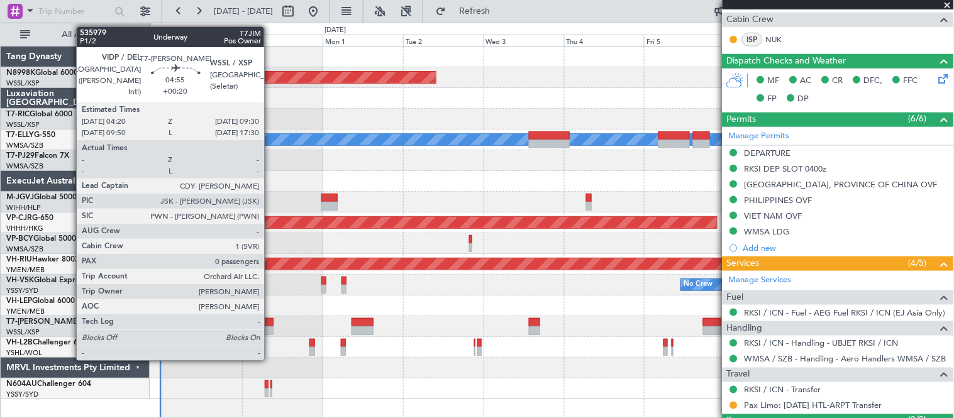
click at [270, 324] on div at bounding box center [265, 322] width 18 height 9
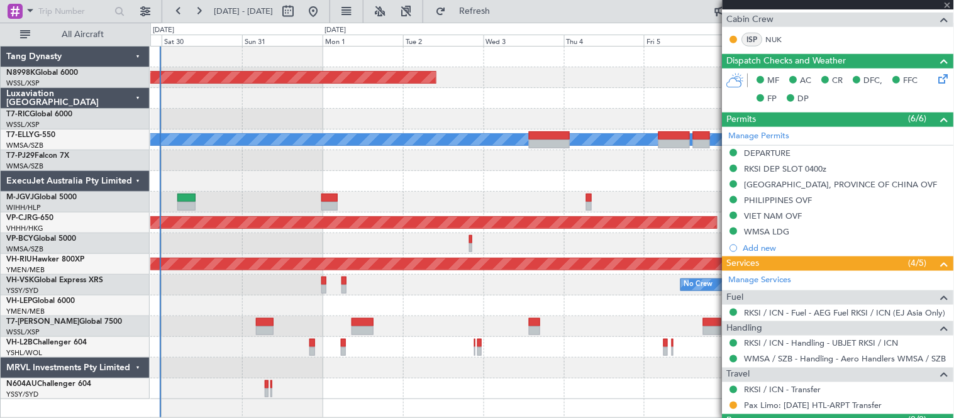
type input "+00:20"
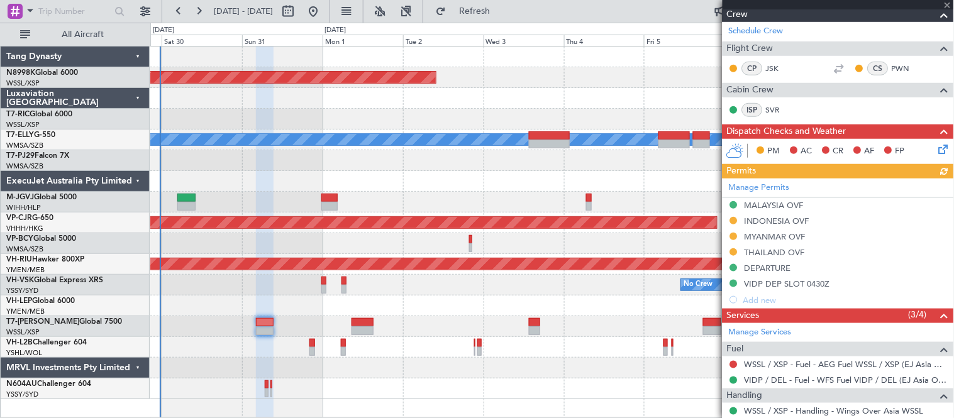
scroll to position [209, 0]
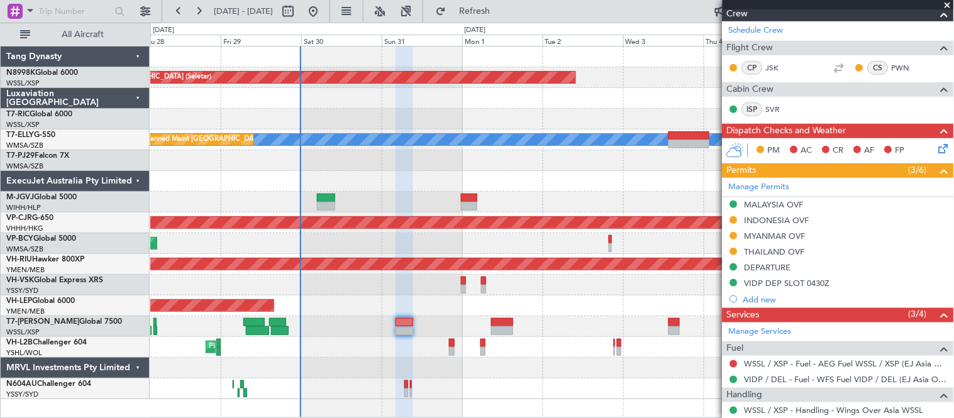
click at [460, 304] on div "Planned Maint [GEOGRAPHIC_DATA] (Seletar) [PERSON_NAME] Planned Maint [GEOGRAPH…" at bounding box center [552, 223] width 804 height 353
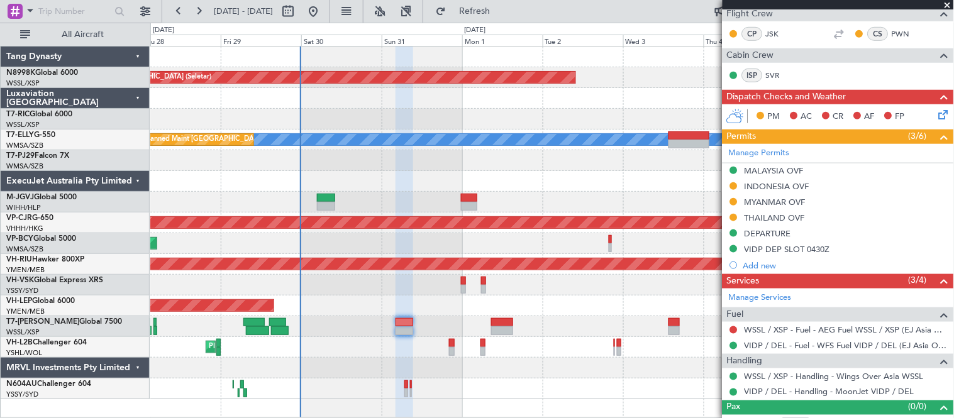
scroll to position [260, 0]
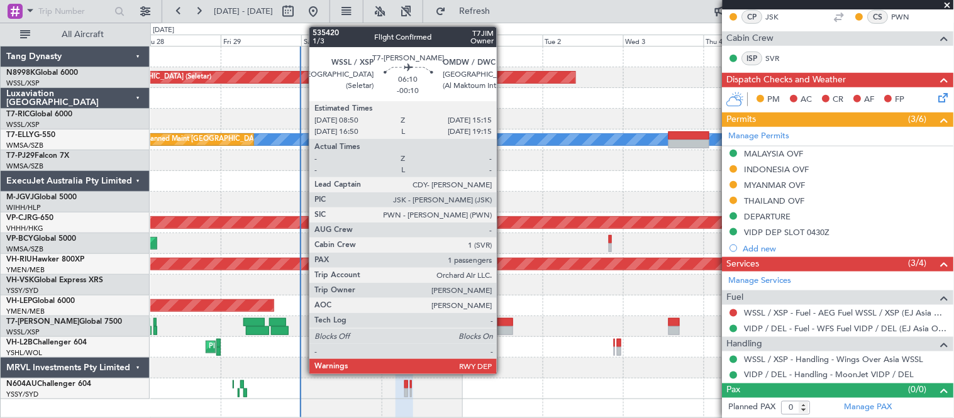
click at [503, 321] on div at bounding box center [502, 322] width 22 height 9
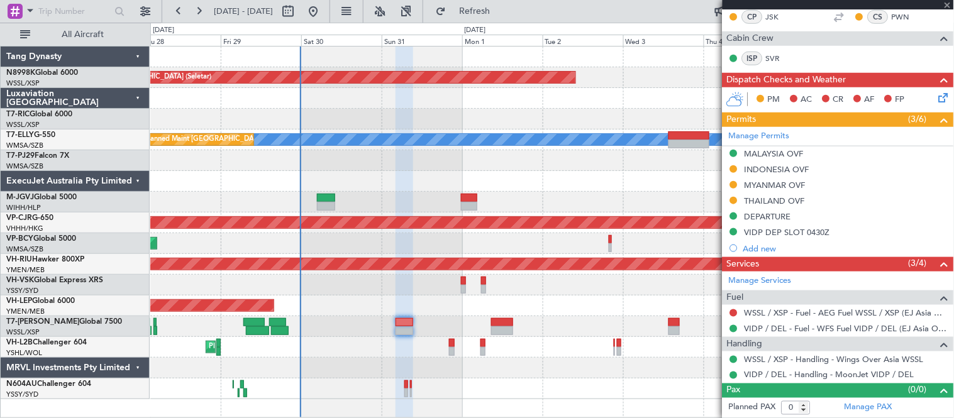
type input "-00:10"
type input "1"
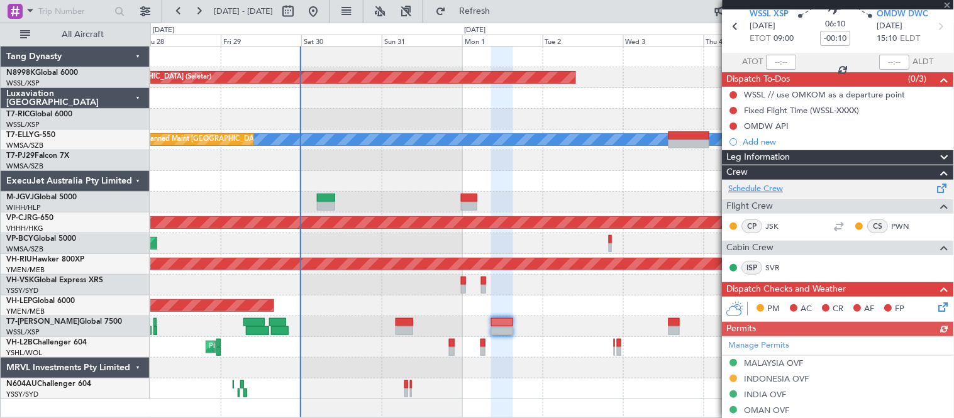
scroll to position [70, 0]
